Goal: Task Accomplishment & Management: Manage account settings

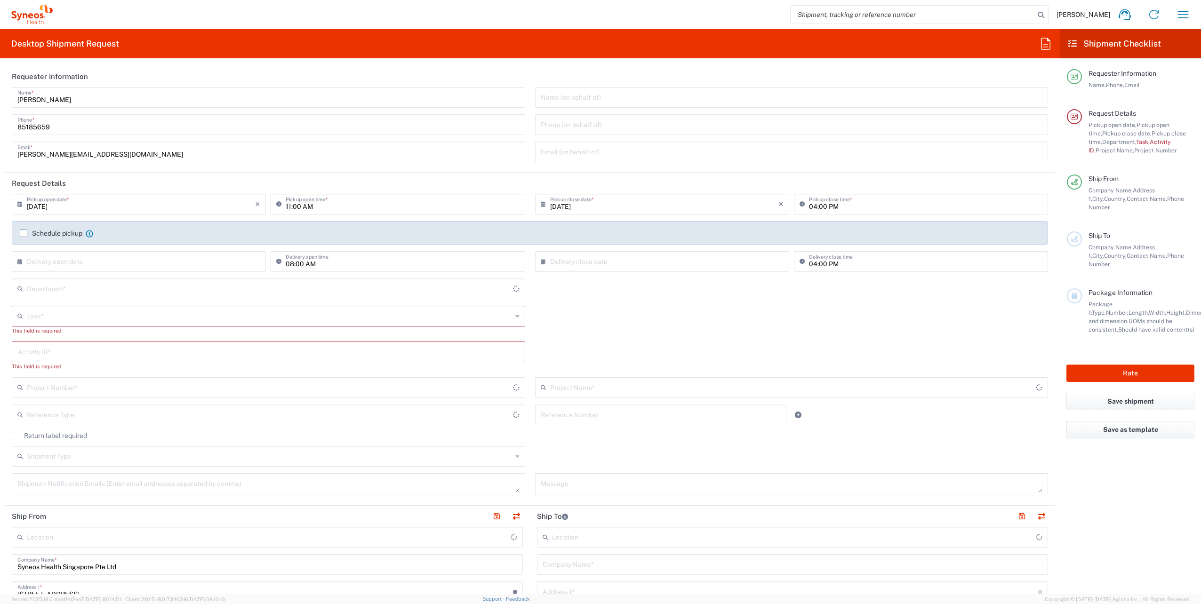
type input "4510"
type input "[GEOGRAPHIC_DATA]"
type input "Syneos Health Singapore PteLtd"
click at [1182, 12] on icon "button" at bounding box center [1182, 14] width 15 height 15
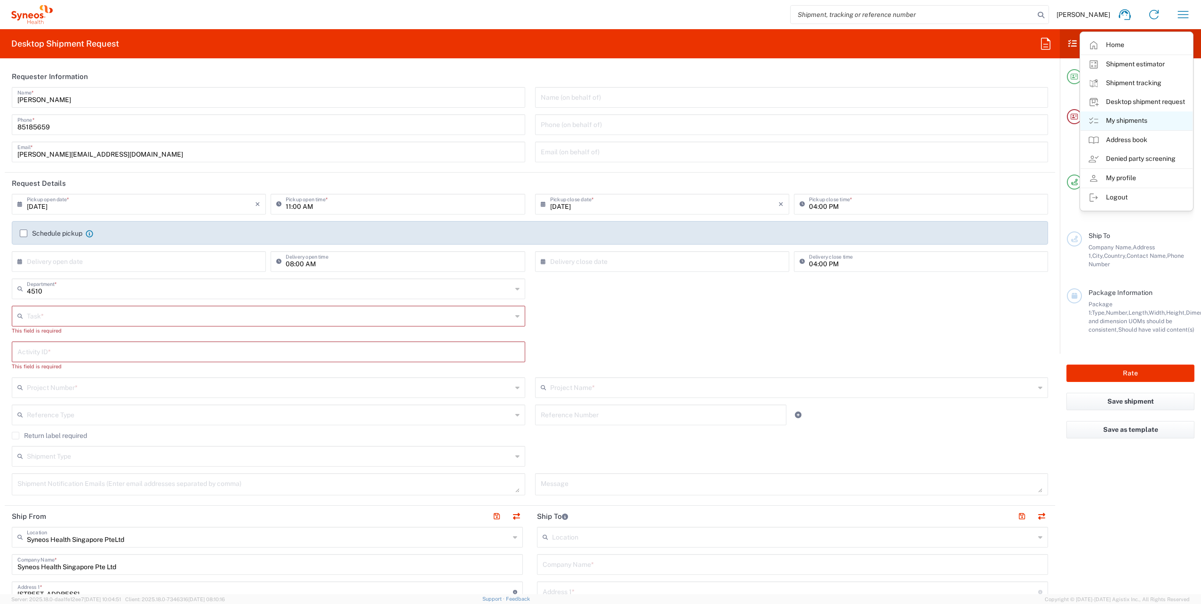
click at [1125, 119] on link "My shipments" at bounding box center [1136, 120] width 112 height 19
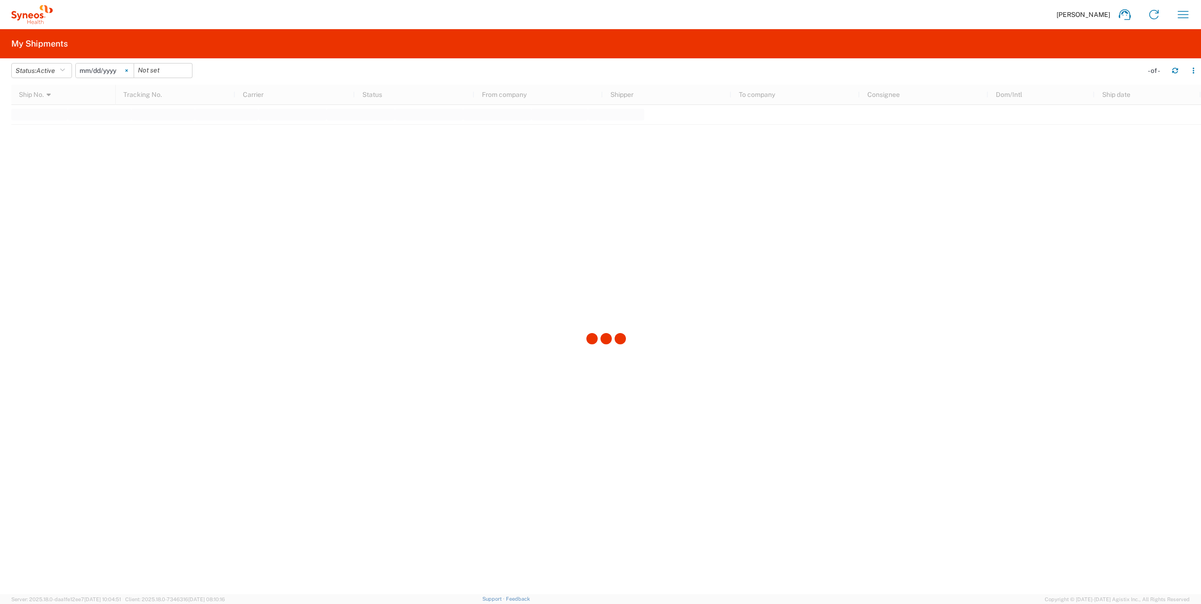
click at [128, 70] on icon at bounding box center [126, 70] width 3 height 3
click at [64, 69] on icon "button" at bounding box center [62, 70] width 5 height 7
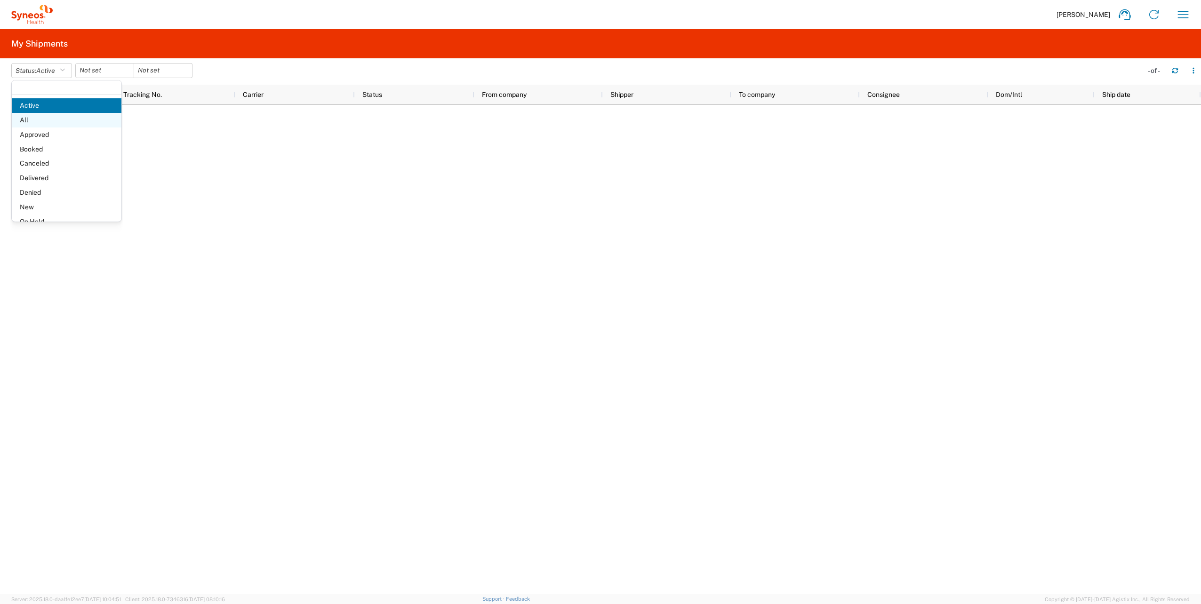
click at [41, 118] on span "All" at bounding box center [67, 120] width 110 height 15
